Goal: Task Accomplishment & Management: Use online tool/utility

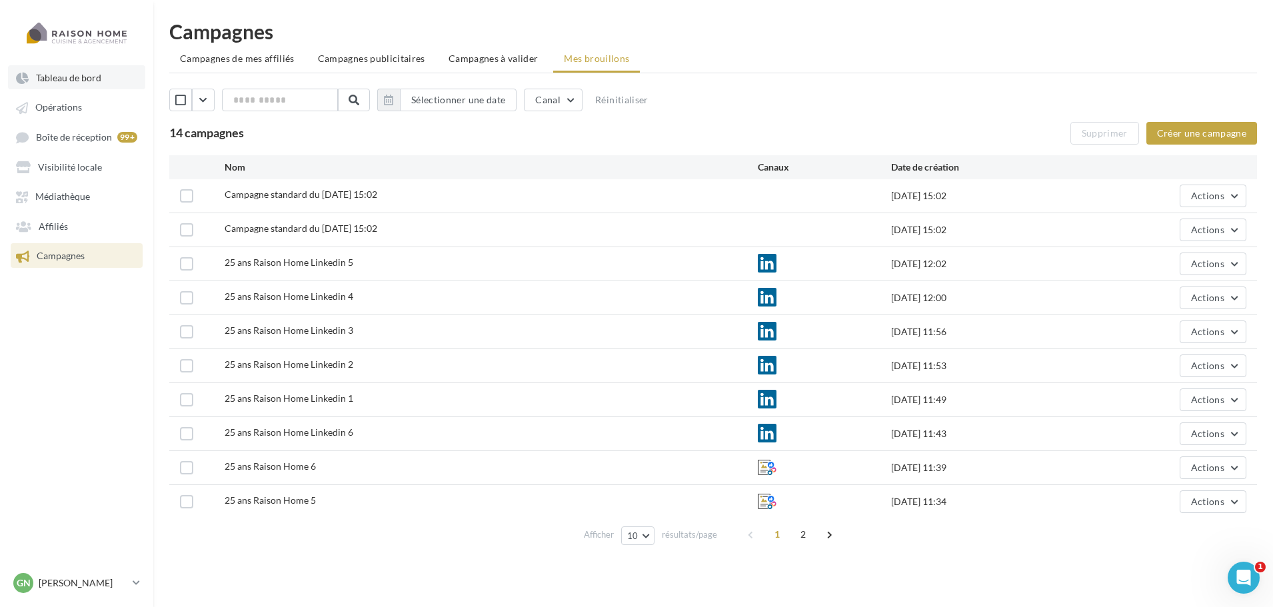
click at [72, 65] on link "Tableau de bord" at bounding box center [76, 77] width 137 height 24
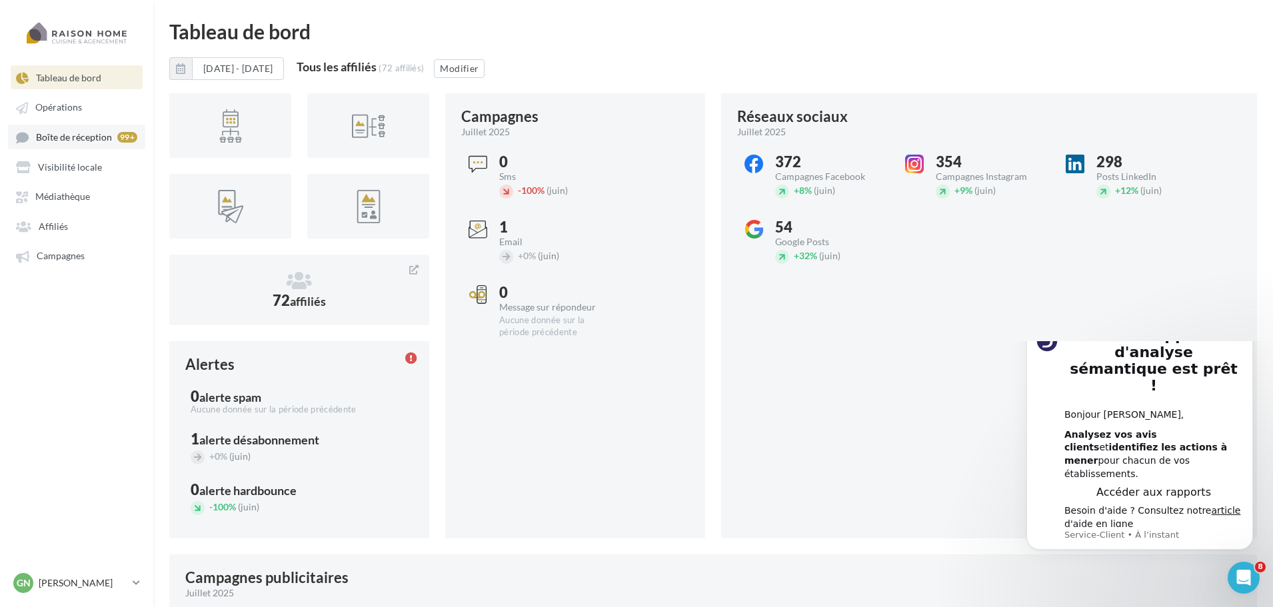
click at [83, 141] on span "Boîte de réception" at bounding box center [74, 136] width 76 height 11
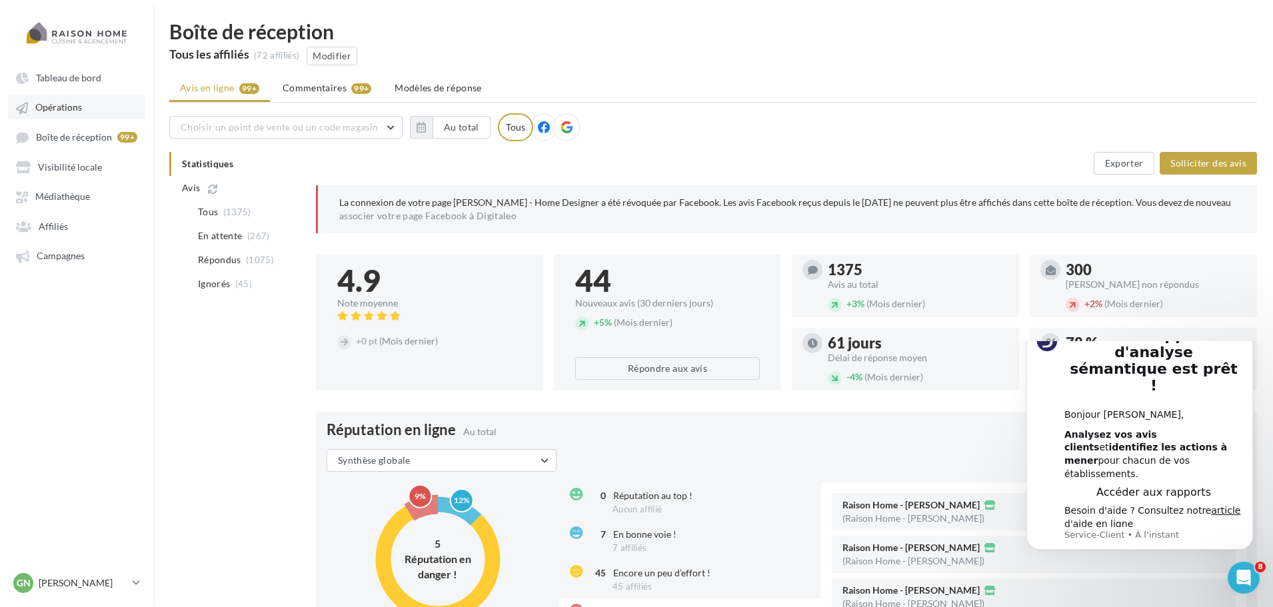
click at [21, 113] on icon at bounding box center [22, 108] width 12 height 12
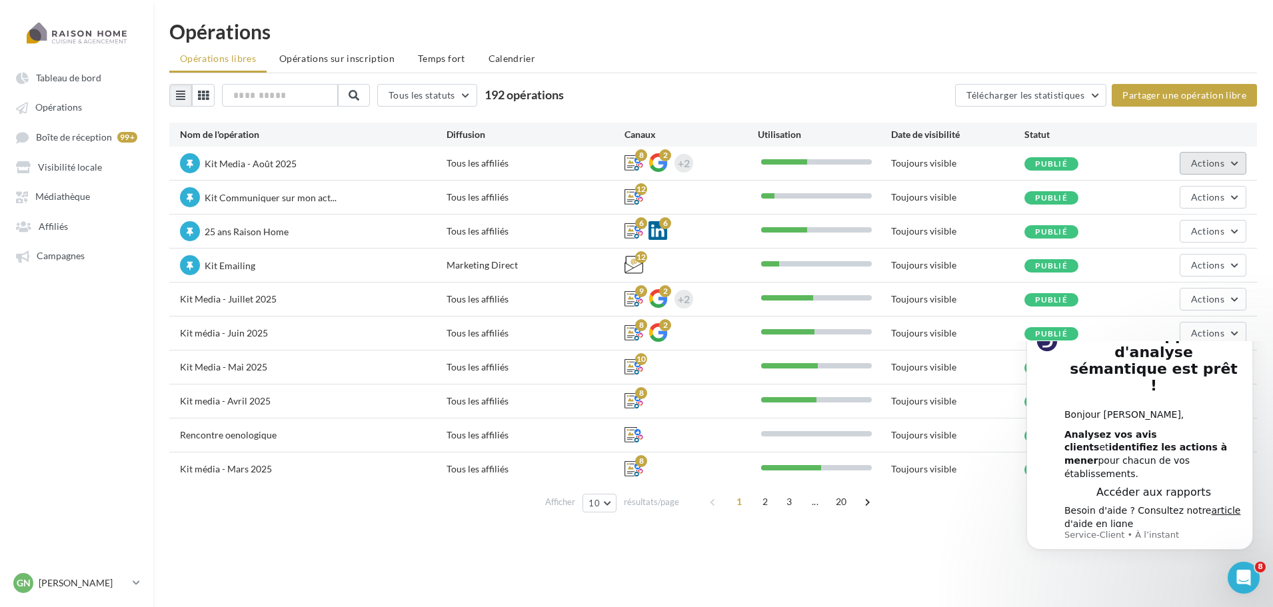
click at [1224, 156] on button "Actions" at bounding box center [1213, 163] width 67 height 23
click at [1134, 182] on button "Editer" at bounding box center [1175, 194] width 141 height 35
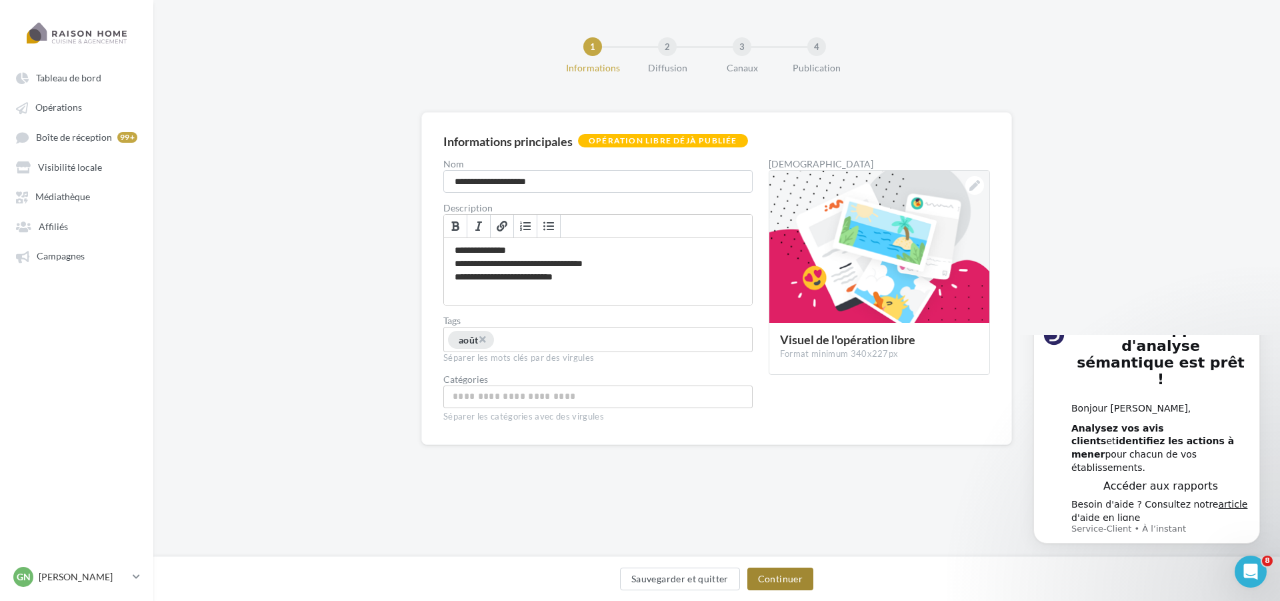
click at [771, 585] on button "Continuer" at bounding box center [780, 578] width 66 height 23
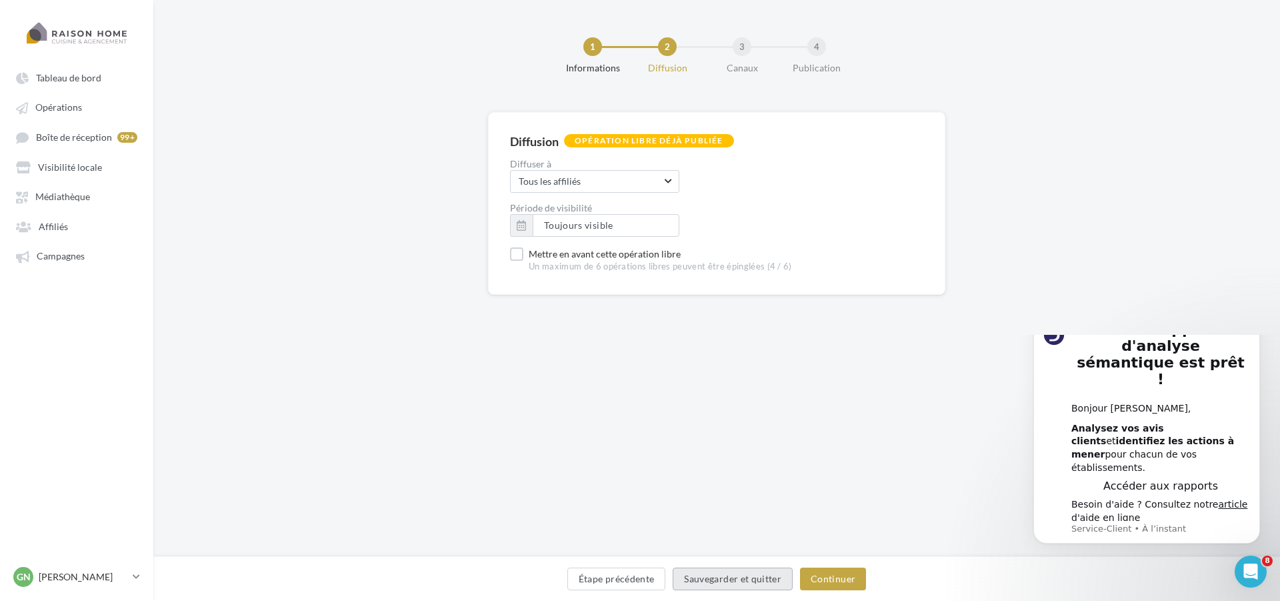
click at [771, 585] on button "Sauvegarder et quitter" at bounding box center [733, 578] width 120 height 23
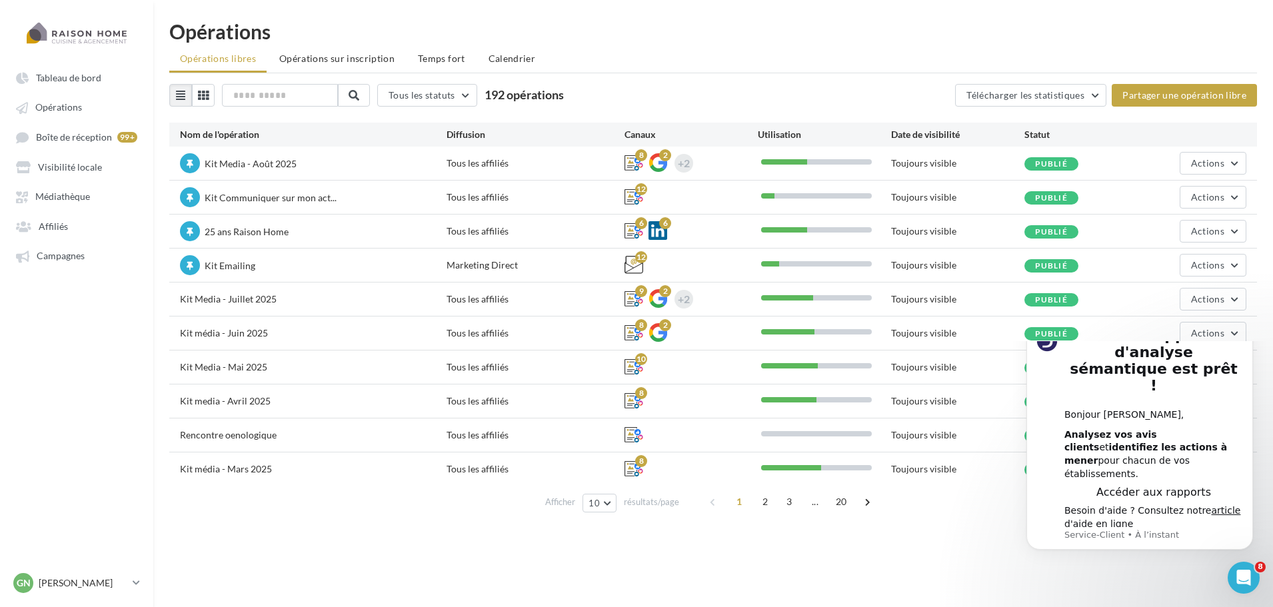
click at [1216, 148] on div "Kit Media - [DATE] Tous les affiliés 8 2 +2 Toujours visible Publié Actions" at bounding box center [713, 163] width 1088 height 33
click at [1215, 154] on button "Actions" at bounding box center [1213, 163] width 67 height 23
click at [1154, 199] on button "Editer" at bounding box center [1175, 194] width 141 height 35
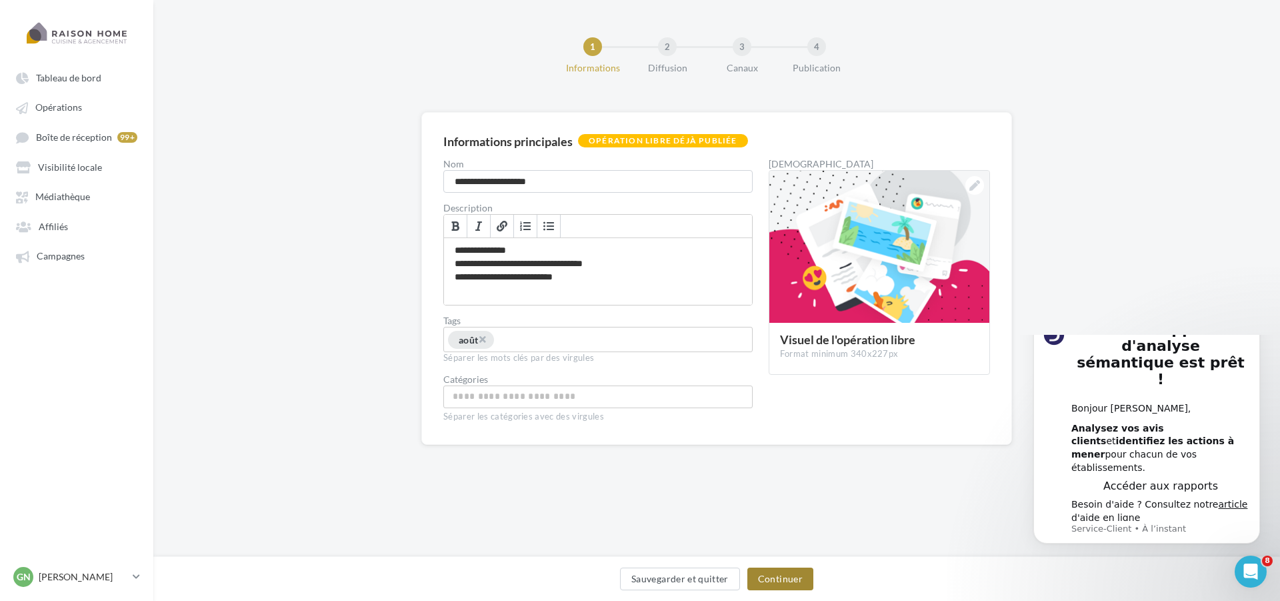
click at [787, 579] on button "Continuer" at bounding box center [780, 578] width 66 height 23
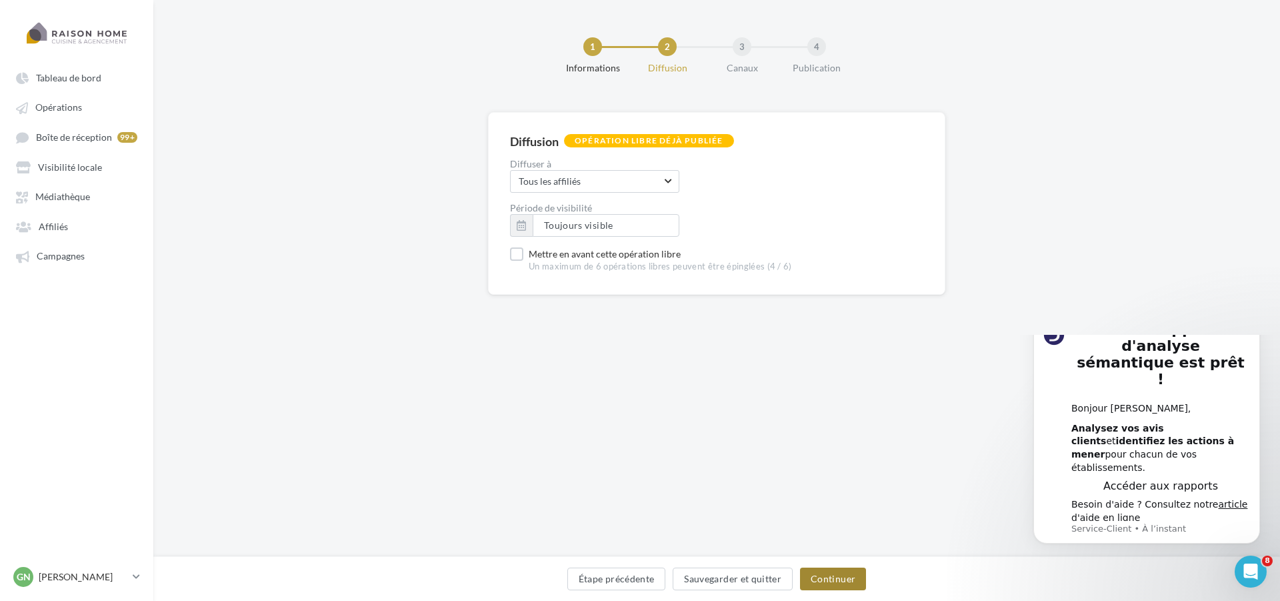
click at [837, 581] on button "Continuer" at bounding box center [833, 578] width 66 height 23
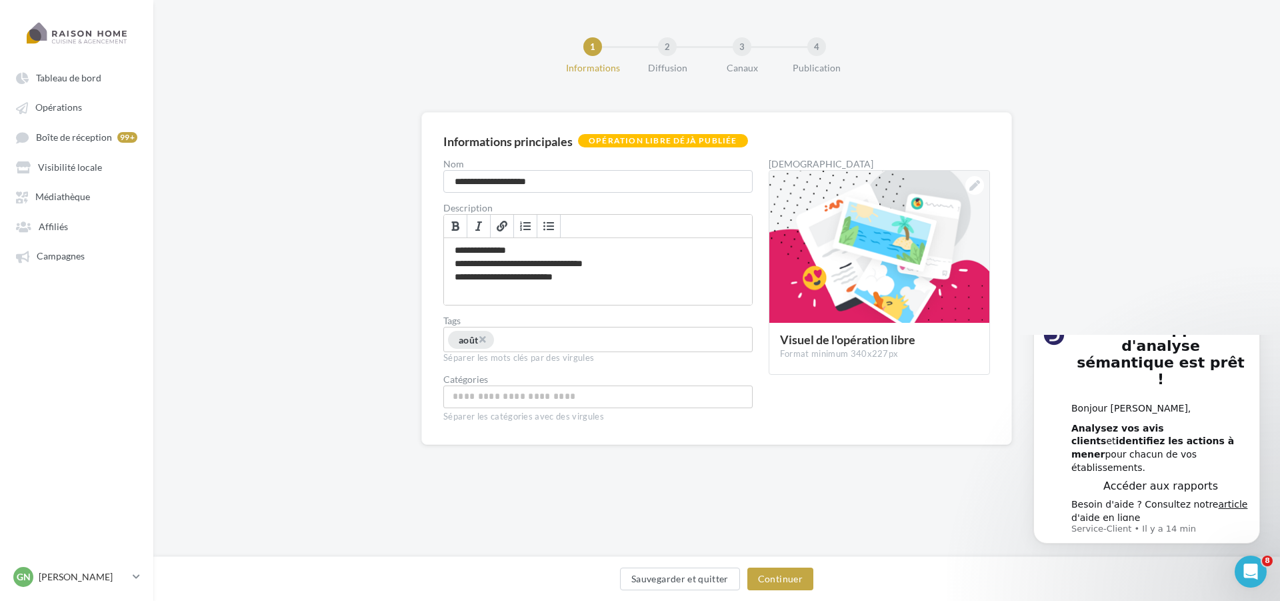
click at [1166, 296] on div "**********" at bounding box center [716, 299] width 1127 height 375
click at [1254, 319] on icon "Dismiss notification" at bounding box center [1255, 315] width 7 height 7
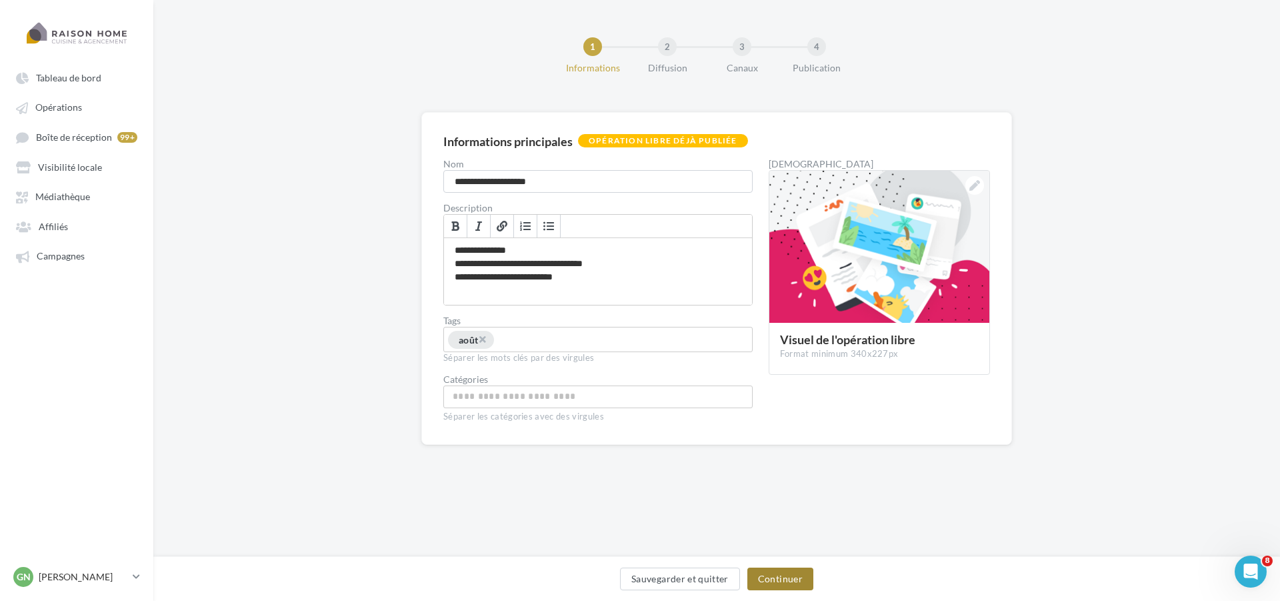
click at [776, 579] on button "Continuer" at bounding box center [780, 578] width 66 height 23
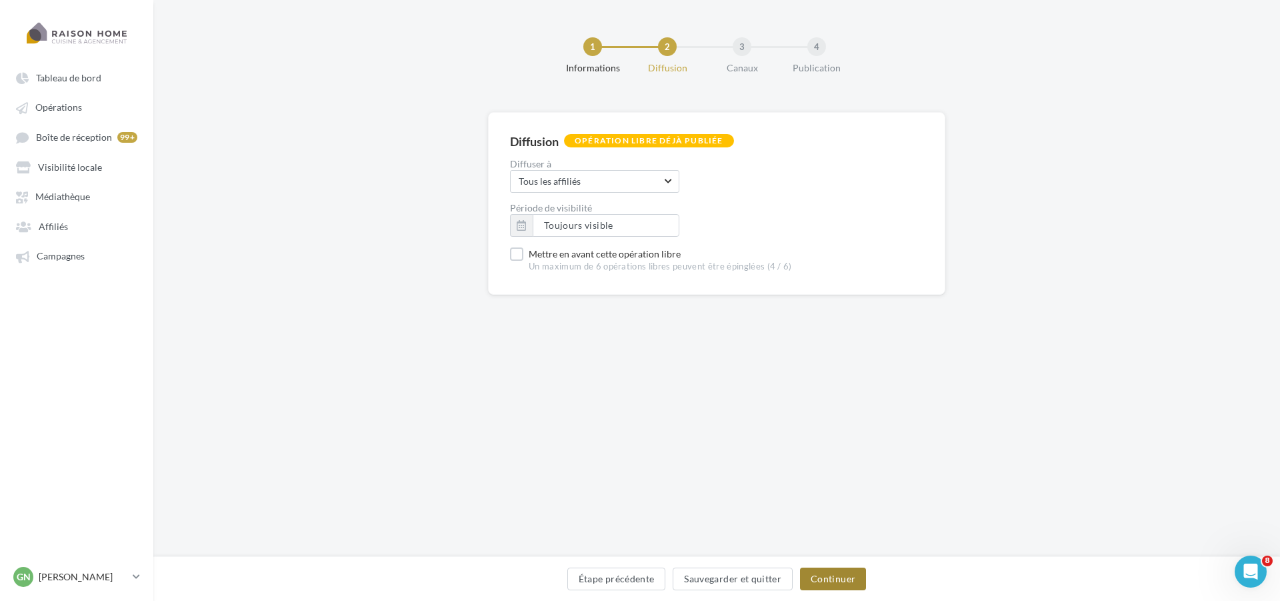
click at [851, 579] on button "Continuer" at bounding box center [833, 578] width 66 height 23
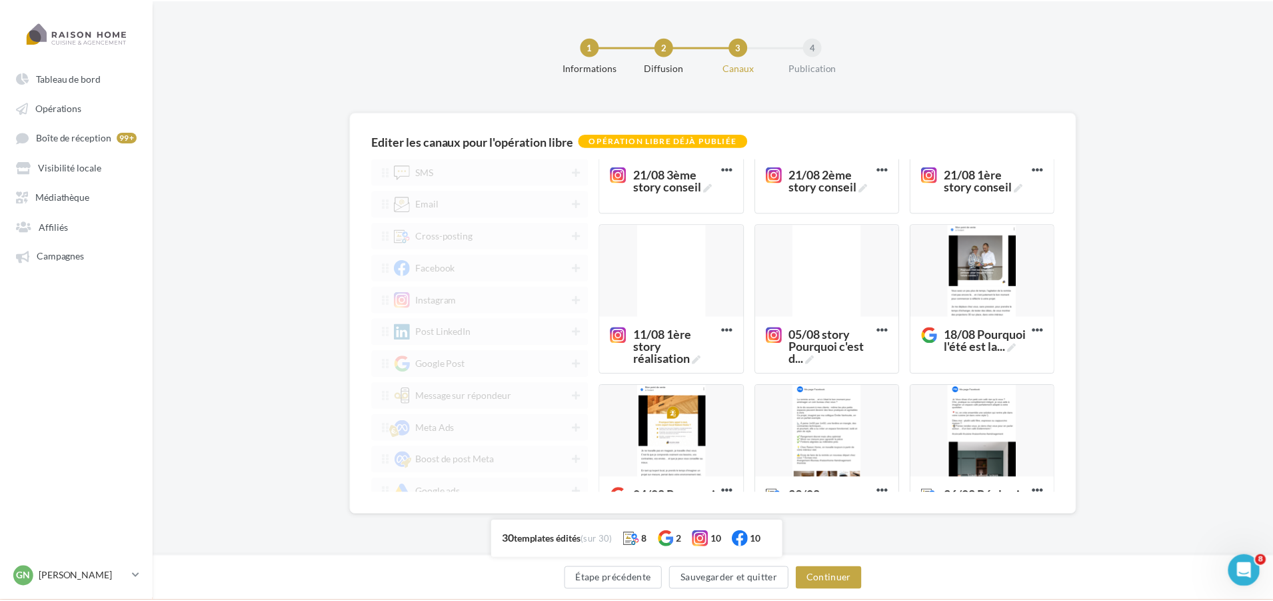
scroll to position [867, 0]
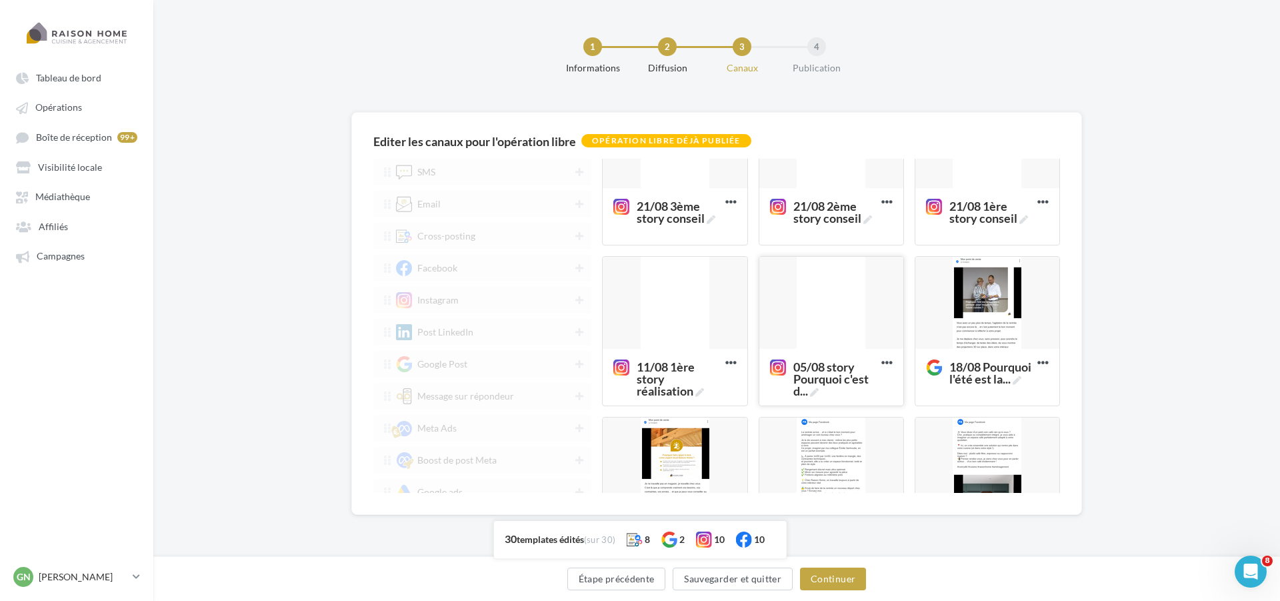
click at [814, 325] on div at bounding box center [831, 303] width 144 height 93
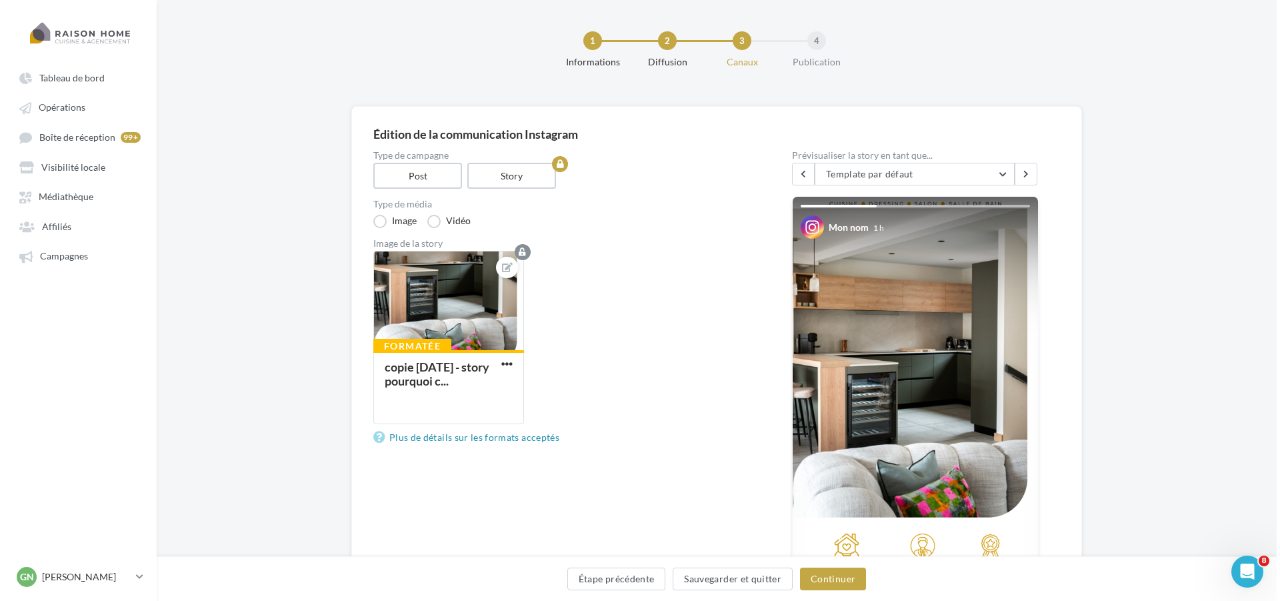
scroll to position [0, 0]
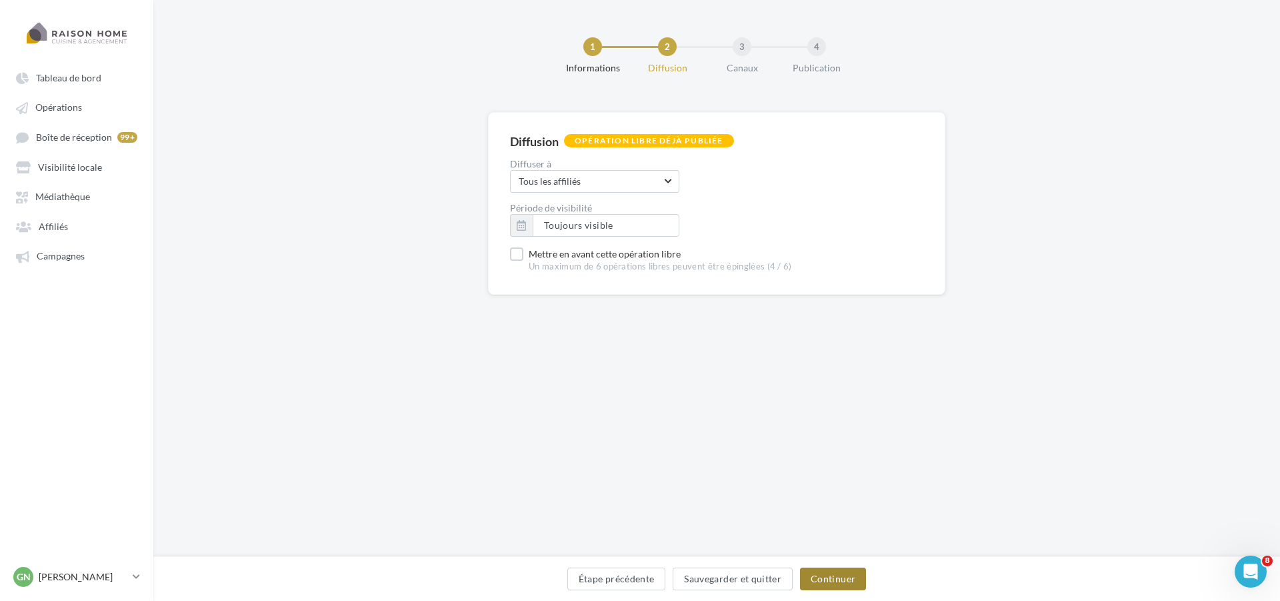
click at [859, 581] on button "Continuer" at bounding box center [833, 578] width 66 height 23
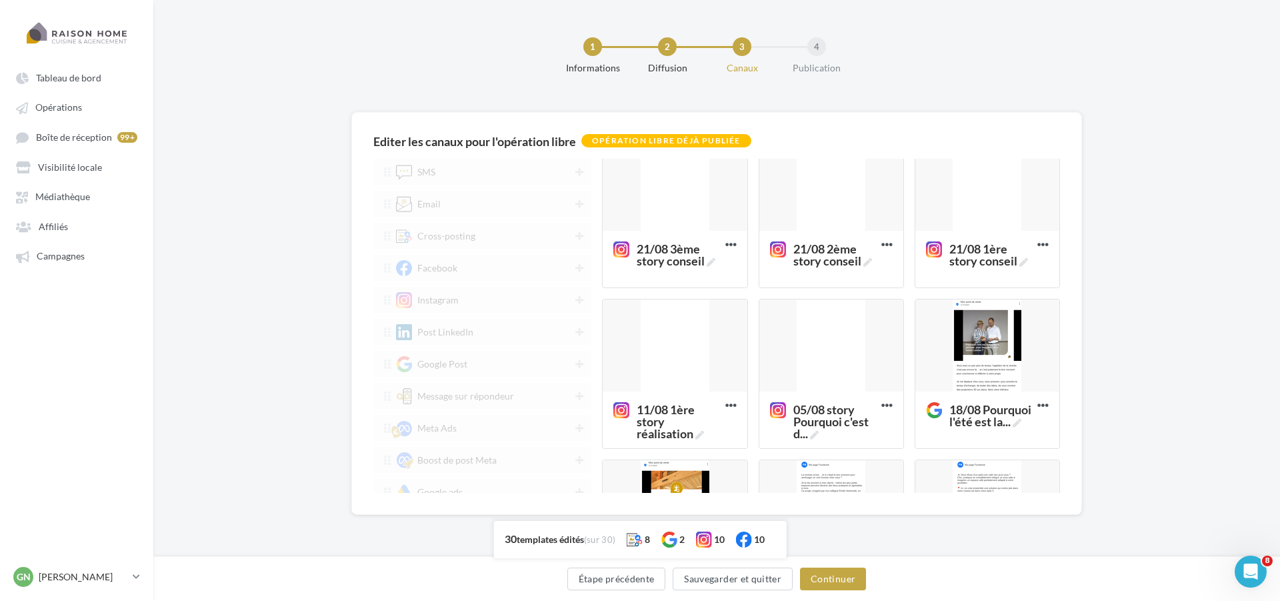
scroll to position [867, 0]
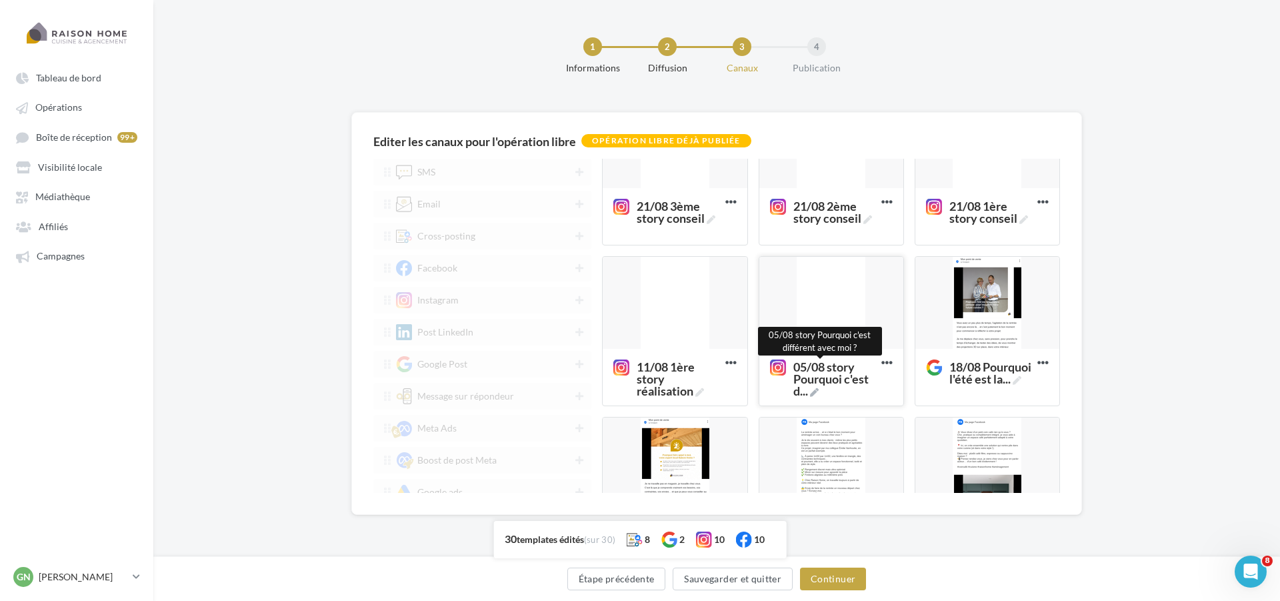
click at [811, 391] on icon at bounding box center [814, 392] width 9 height 9
click at [811, 391] on textarea "05/08 story Pourquoi c'est d ... 05/08 story Pourquoi c'est différent avec moi ?" at bounding box center [816, 385] width 106 height 65
click at [1170, 268] on div "Editer les canaux pour l'opération libre Opération libre déjà publiée SMS Email…" at bounding box center [716, 334] width 1127 height 445
click at [813, 390] on icon at bounding box center [814, 392] width 9 height 9
click at [813, 390] on textarea "05/08 story Pourquoi c'est d ... 05/08 story Pourquoi c'est différent avec moi ?" at bounding box center [816, 385] width 106 height 65
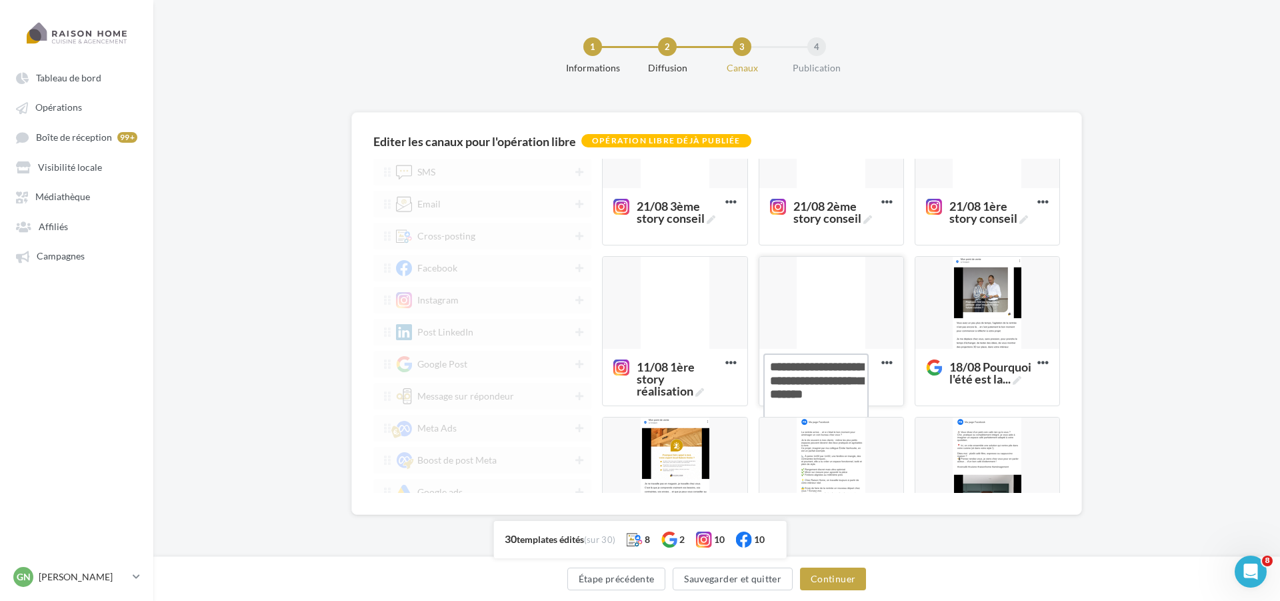
drag, startPoint x: 774, startPoint y: 385, endPoint x: 799, endPoint y: 406, distance: 33.1
click at [799, 406] on textarea "05/08 story Pourquoi c'est d ..." at bounding box center [816, 385] width 106 height 65
click at [194, 237] on div "Editer les canaux pour l'opération libre Opération libre déjà publiée SMS Email…" at bounding box center [716, 334] width 1127 height 445
